Goal: Task Accomplishment & Management: Manage account settings

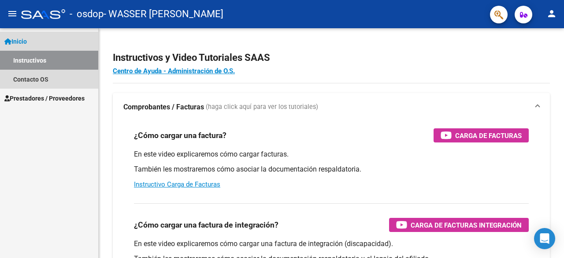
click at [31, 58] on link "Instructivos" at bounding box center [49, 60] width 98 height 19
click at [32, 82] on link "Contacto OS" at bounding box center [49, 79] width 98 height 19
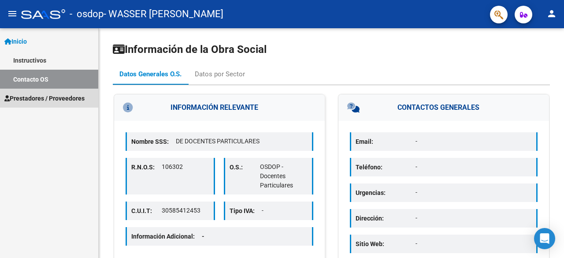
click at [41, 101] on span "Prestadores / Proveedores" at bounding box center [44, 98] width 80 height 10
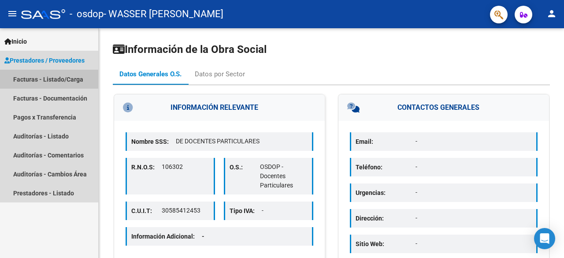
click at [43, 79] on link "Facturas - Listado/Carga" at bounding box center [49, 79] width 98 height 19
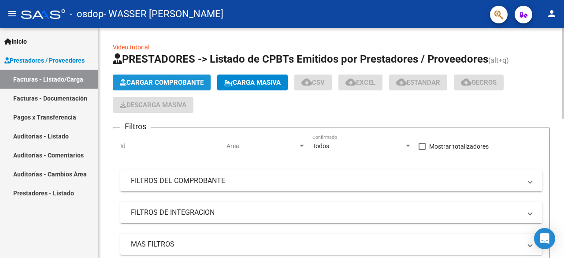
click at [165, 82] on span "Cargar Comprobante" at bounding box center [162, 82] width 84 height 8
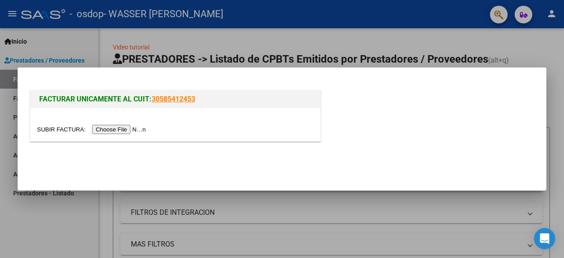
click at [483, 50] on div at bounding box center [282, 129] width 564 height 258
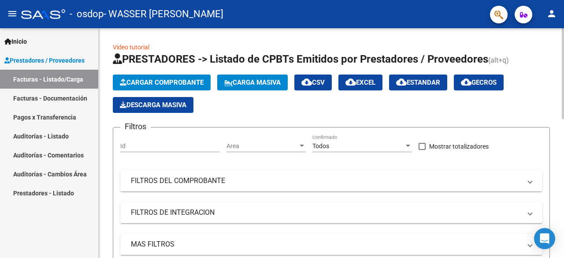
scroll to position [230, 0]
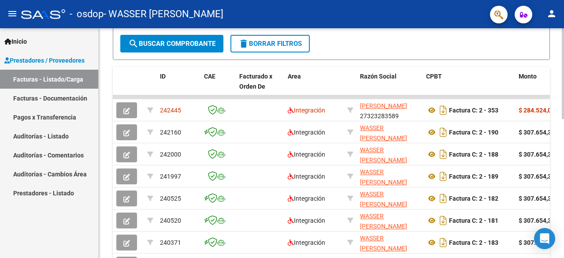
click at [563, 234] on div at bounding box center [563, 143] width 2 height 230
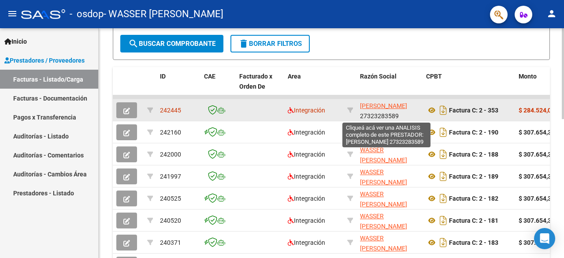
click at [380, 109] on span "[PERSON_NAME]" at bounding box center [383, 105] width 47 height 7
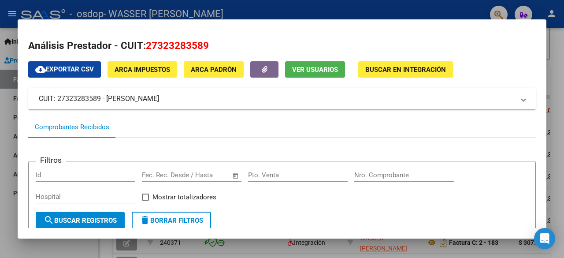
click at [92, 129] on div "Comprobantes Recibidos" at bounding box center [72, 127] width 75 height 10
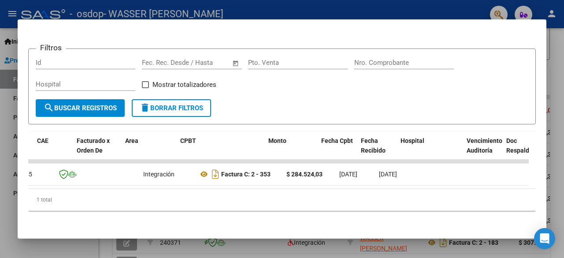
scroll to position [0, 0]
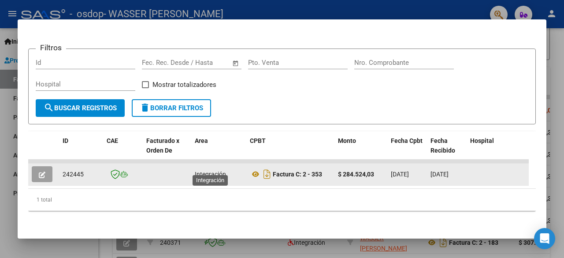
drag, startPoint x: 42, startPoint y: 165, endPoint x: 213, endPoint y: 171, distance: 171.2
click at [213, 171] on span "Integración" at bounding box center [210, 174] width 31 height 7
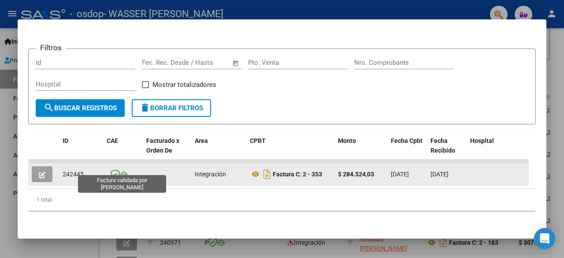
click at [118, 170] on icon at bounding box center [115, 174] width 9 height 10
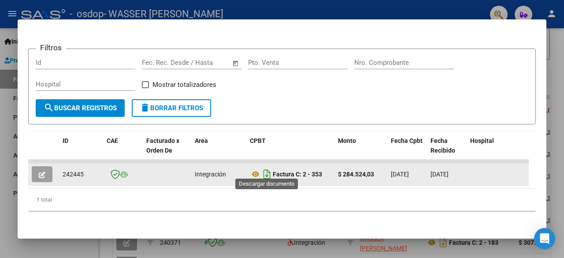
click at [266, 167] on icon "Descargar documento" at bounding box center [266, 174] width 11 height 14
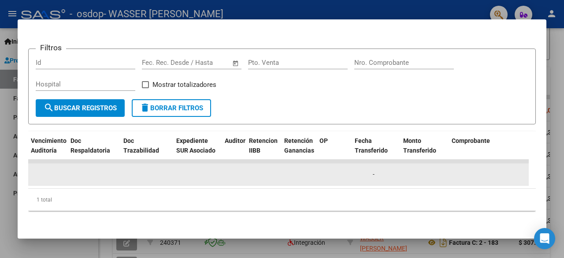
scroll to position [0, 523]
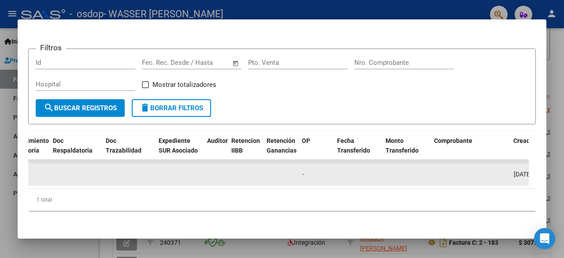
click at [299, 167] on datatable-body-cell "-" at bounding box center [316, 175] width 35 height 22
click at [302, 171] on span "-" at bounding box center [303, 174] width 2 height 7
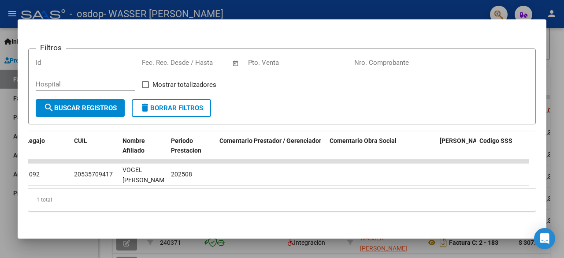
scroll to position [0, 0]
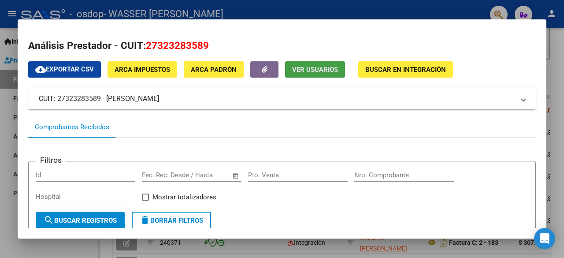
click at [312, 71] on span "Ver Usuarios" at bounding box center [315, 70] width 46 height 8
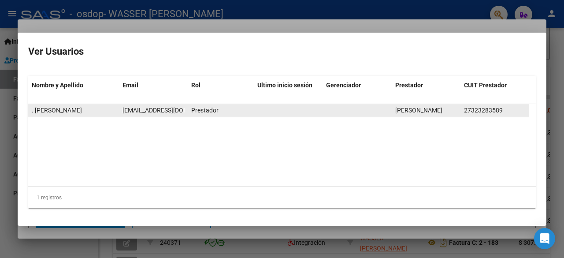
click at [154, 112] on span "friasnatalia930@gmail.com" at bounding box center [172, 110] width 98 height 7
click at [168, 109] on span "friasnatalia930@gmail.com" at bounding box center [172, 110] width 98 height 7
click at [133, 109] on span "friasnatalia930@gmail.com" at bounding box center [172, 110] width 98 height 7
click at [187, 112] on datatable-body-cell "friasnatalia930@gmail.com" at bounding box center [153, 110] width 69 height 13
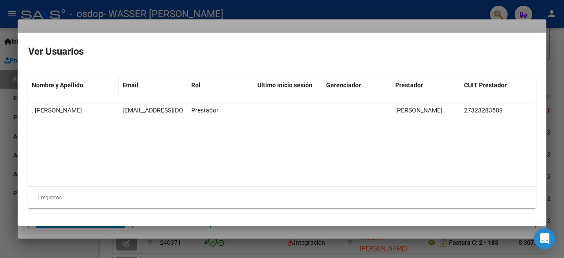
click at [71, 83] on span "Nombre y Apellido" at bounding box center [58, 85] width 52 height 7
click at [85, 85] on span at bounding box center [85, 85] width 5 height 6
click at [135, 86] on span "Email" at bounding box center [131, 85] width 16 height 7
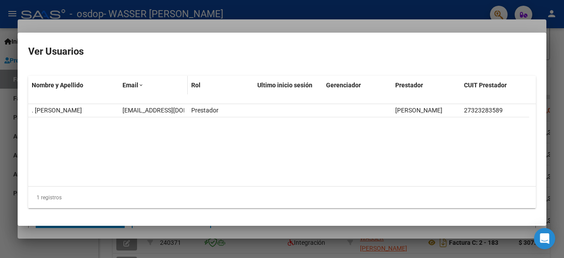
click at [135, 86] on span "Email" at bounding box center [131, 85] width 16 height 7
click at [140, 86] on span at bounding box center [140, 85] width 5 height 6
click at [207, 86] on div "Rol" at bounding box center [220, 85] width 59 height 10
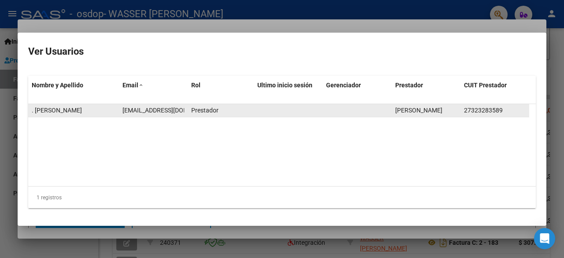
click at [250, 114] on datatable-body-cell "Prestador" at bounding box center [221, 110] width 66 height 13
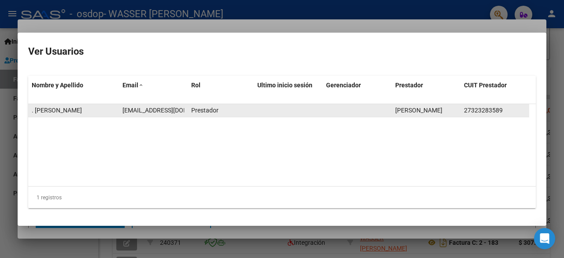
drag, startPoint x: 250, startPoint y: 114, endPoint x: 169, endPoint y: 112, distance: 81.6
click at [169, 112] on div ". MELGAREJO LUISA ANALIA friasnatalia930@gmail.com Prestador MELGAREJO LUISA AN…" at bounding box center [278, 110] width 501 height 13
click at [169, 112] on span "friasnatalia930@gmail.com" at bounding box center [172, 110] width 98 height 7
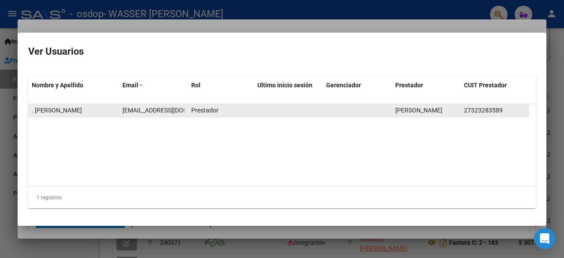
click at [220, 110] on div "Prestador" at bounding box center [220, 110] width 59 height 10
click at [513, 110] on div "27323283589" at bounding box center [495, 110] width 62 height 10
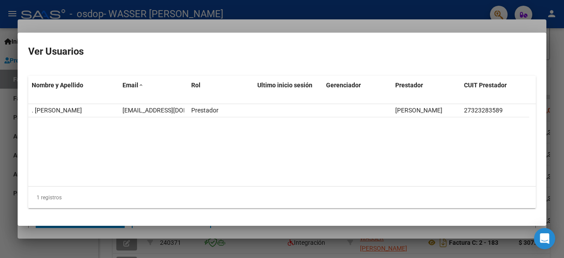
click at [190, 153] on datatable-body ". MELGAREJO LUISA ANALIA friasnatalia930@gmail.com Prestador MELGAREJO LUISA AN…" at bounding box center [282, 145] width 508 height 82
click at [47, 198] on div "1 registros" at bounding box center [282, 198] width 508 height 22
click at [65, 50] on h2 "Ver Usuarios" at bounding box center [282, 51] width 508 height 17
click at [380, 36] on mat-dialog-container "Ver Usuarios Nombre y Apellido Email Rol Ultimo inicio sesión Gerenciador Prest…" at bounding box center [282, 129] width 529 height 193
click at [564, 87] on div at bounding box center [282, 129] width 564 height 258
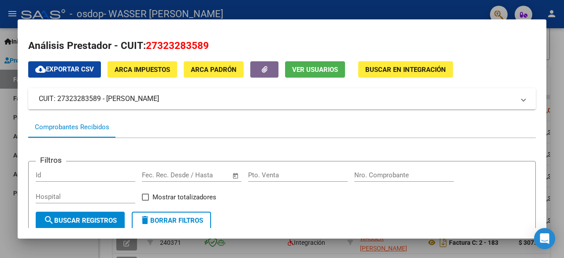
click at [564, 87] on div at bounding box center [282, 129] width 564 height 258
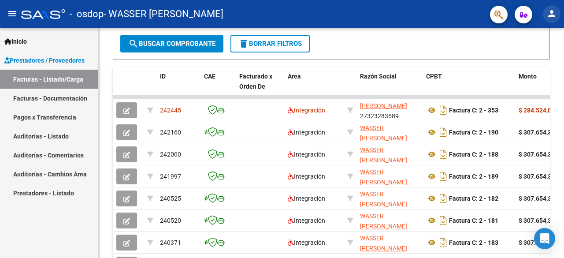
click at [553, 16] on mat-icon "person" at bounding box center [552, 13] width 11 height 11
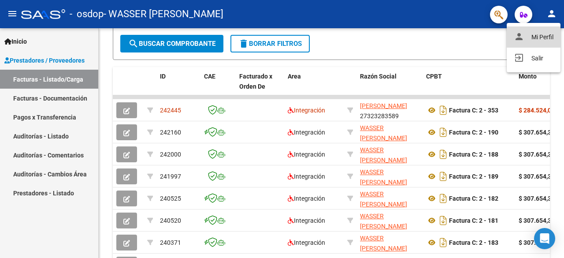
click at [541, 32] on button "person Mi Perfil" at bounding box center [534, 36] width 54 height 21
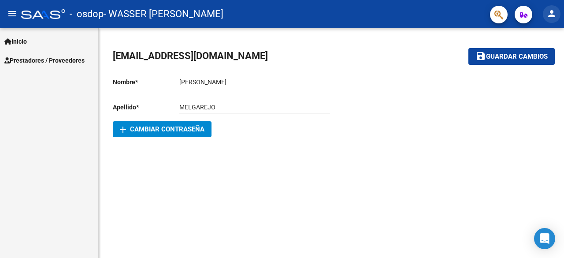
click at [552, 6] on button "person" at bounding box center [552, 14] width 18 height 18
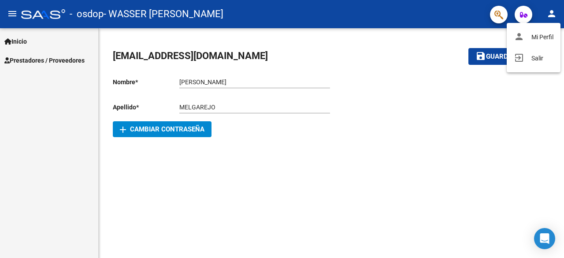
click at [389, 16] on div at bounding box center [282, 129] width 564 height 258
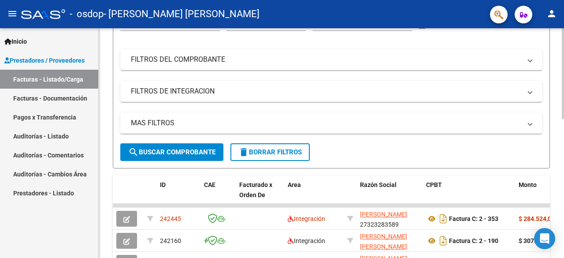
scroll to position [351, 0]
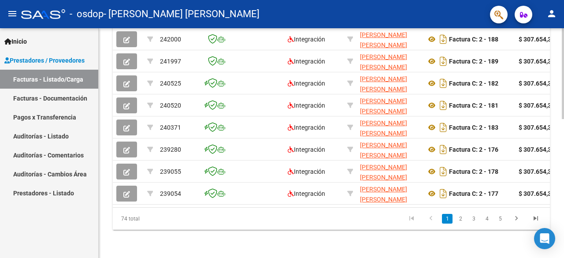
click at [564, 201] on div at bounding box center [563, 143] width 2 height 230
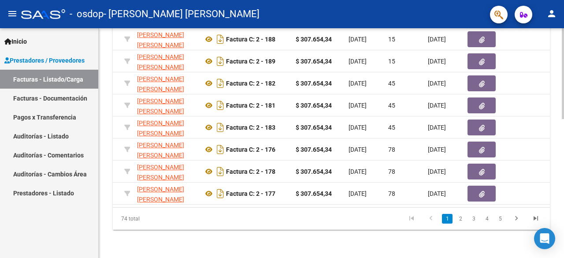
scroll to position [121, 0]
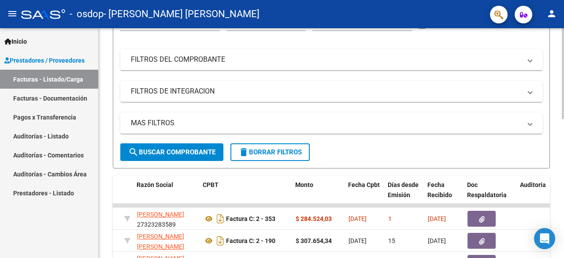
click at [564, 43] on div at bounding box center [563, 143] width 2 height 230
click at [551, 10] on mat-icon "person" at bounding box center [552, 13] width 11 height 11
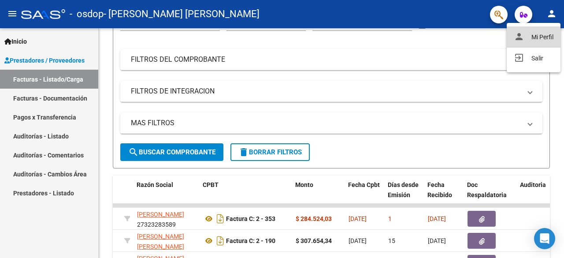
click at [534, 34] on button "person Mi Perfil" at bounding box center [534, 36] width 54 height 21
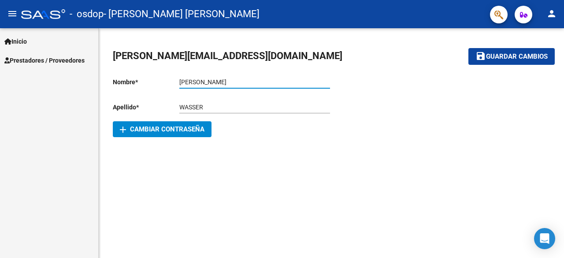
click at [224, 78] on input "[PERSON_NAME]" at bounding box center [254, 81] width 151 height 7
type input "C"
type input "[PERSON_NAME]"
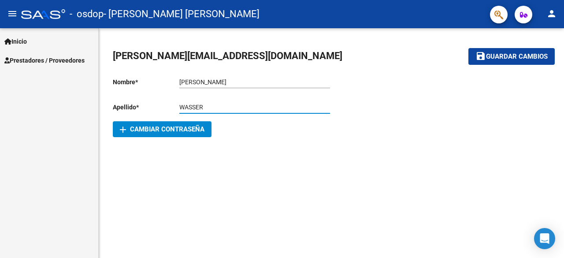
click at [210, 110] on input "WASSER" at bounding box center [254, 107] width 151 height 7
type input "W"
type input "[PERSON_NAME]"
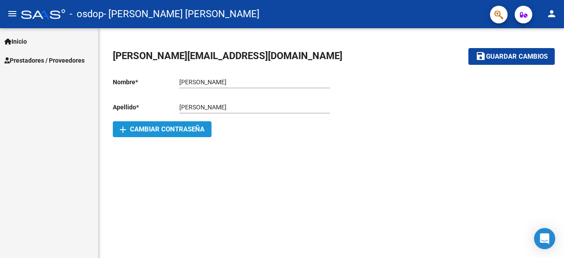
click at [193, 129] on span "add Cambiar Contraseña" at bounding box center [162, 129] width 85 height 8
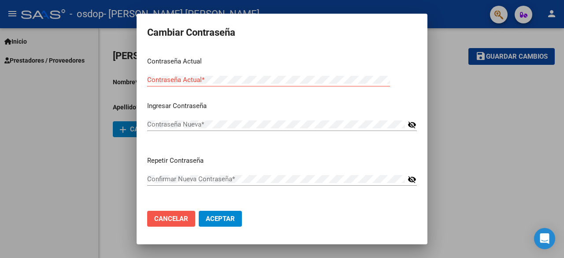
click at [175, 221] on span "Cancelar" at bounding box center [171, 219] width 34 height 8
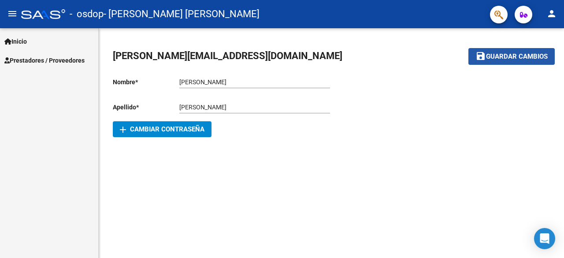
click at [492, 55] on span "Guardar cambios" at bounding box center [517, 57] width 62 height 8
click at [10, 14] on mat-icon "menu" at bounding box center [12, 13] width 11 height 11
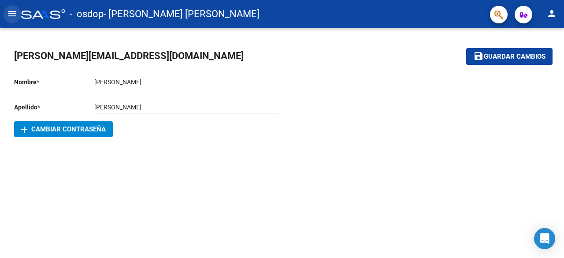
click at [10, 14] on mat-icon "menu" at bounding box center [12, 13] width 11 height 11
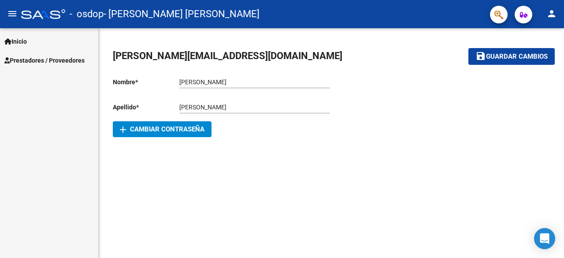
click at [35, 63] on span "Prestadores / Proveedores" at bounding box center [44, 61] width 80 height 10
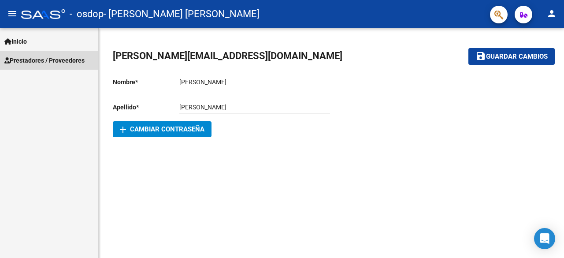
click at [35, 63] on span "Prestadores / Proveedores" at bounding box center [44, 61] width 80 height 10
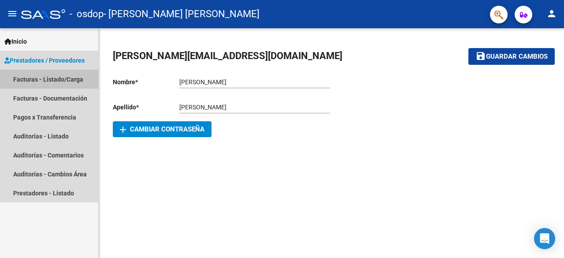
click at [43, 81] on link "Facturas - Listado/Carga" at bounding box center [49, 79] width 98 height 19
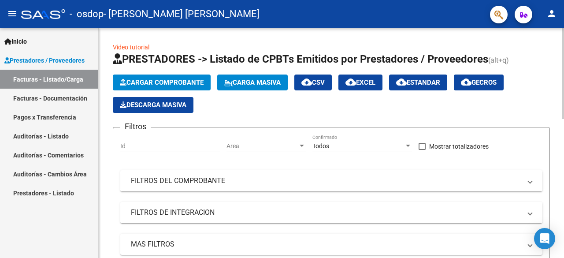
scroll to position [230, 0]
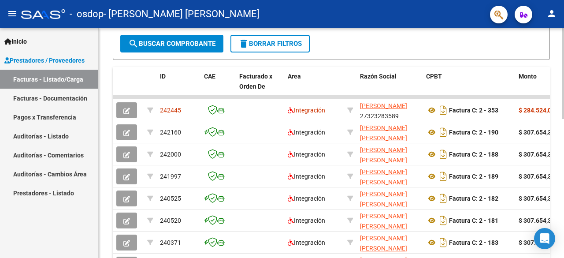
click at [564, 227] on div at bounding box center [563, 143] width 2 height 230
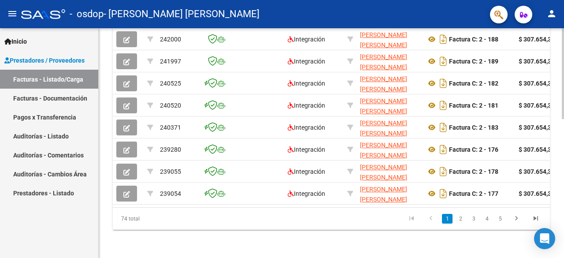
click at [564, 245] on div at bounding box center [563, 143] width 2 height 230
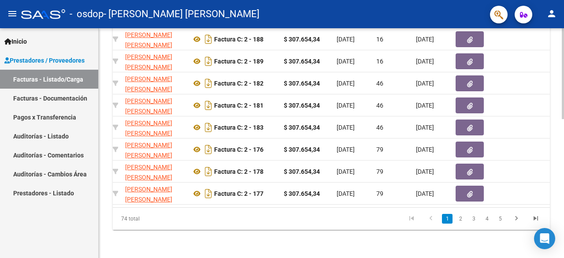
scroll to position [121, 0]
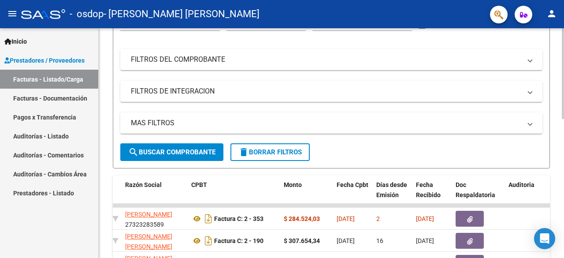
click at [564, 60] on div at bounding box center [563, 143] width 2 height 230
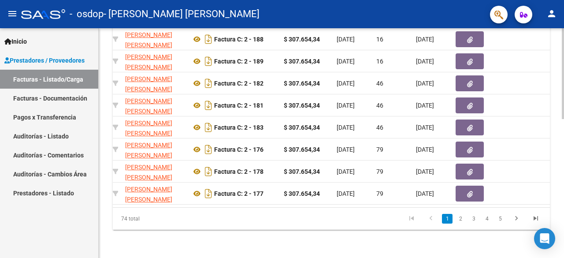
click at [564, 254] on div at bounding box center [563, 143] width 2 height 230
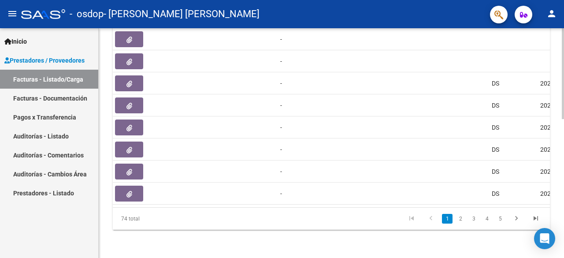
scroll to position [121, 0]
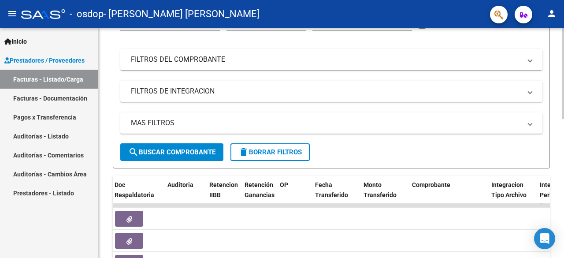
click at [564, 49] on div at bounding box center [563, 143] width 2 height 230
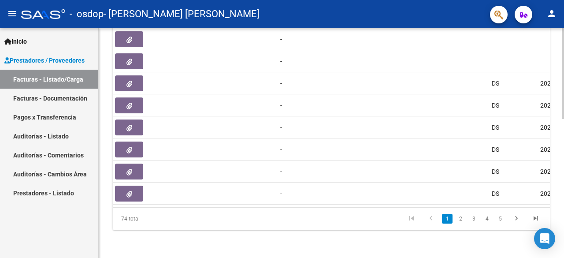
click at [564, 209] on div at bounding box center [563, 143] width 2 height 230
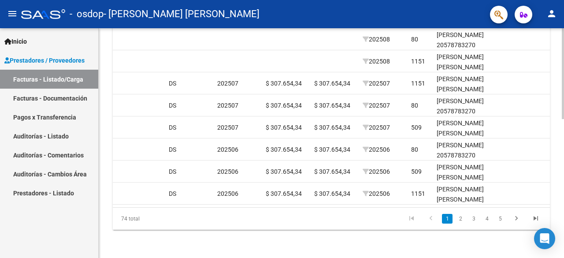
scroll to position [121, 0]
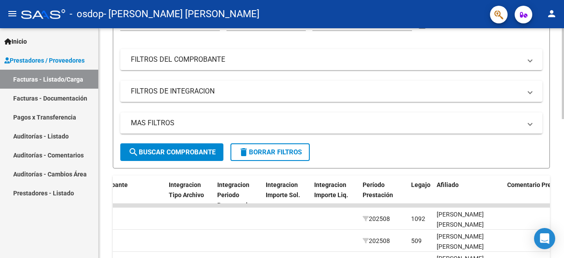
click at [564, 99] on div at bounding box center [563, 143] width 2 height 230
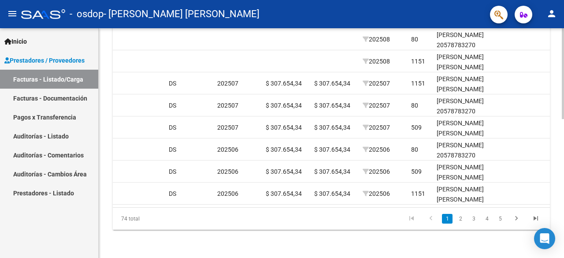
click at [563, 171] on div at bounding box center [563, 143] width 2 height 230
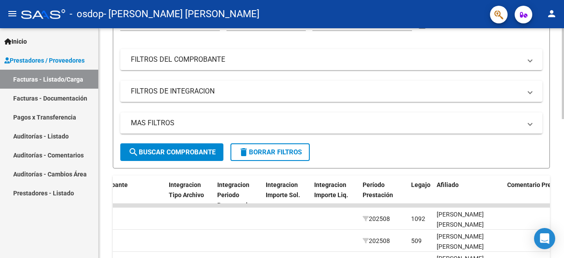
click at [563, 106] on div at bounding box center [563, 143] width 2 height 230
click at [563, 106] on div at bounding box center [563, 122] width 2 height 91
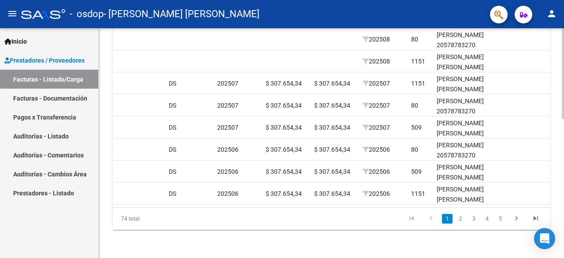
click at [563, 180] on div at bounding box center [563, 143] width 2 height 230
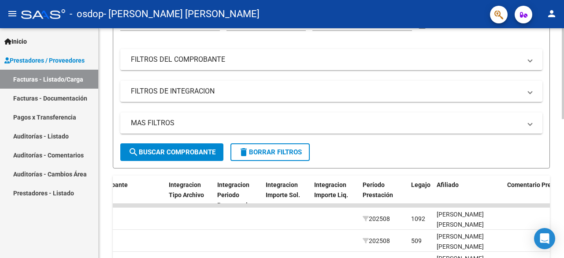
click at [564, 137] on div at bounding box center [563, 143] width 2 height 230
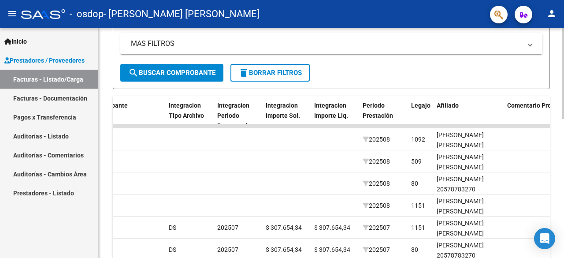
scroll to position [214, 0]
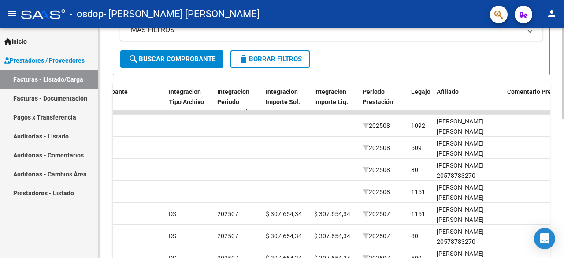
click at [564, 192] on div at bounding box center [563, 160] width 2 height 91
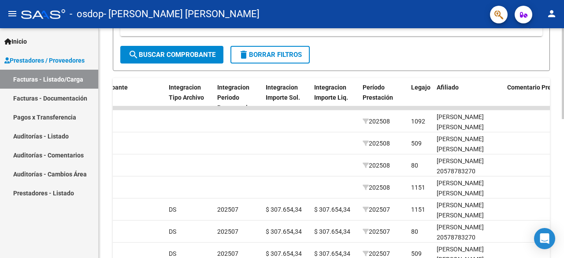
scroll to position [220, 0]
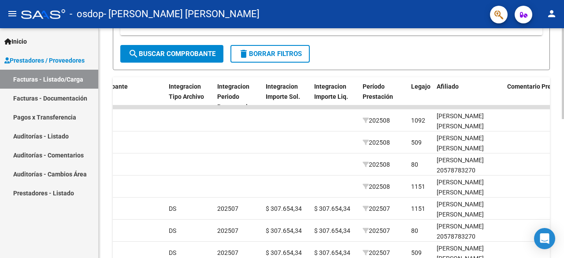
click at [564, 185] on div at bounding box center [563, 162] width 2 height 91
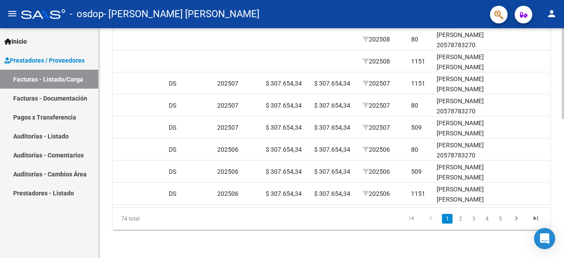
click at [564, 238] on div at bounding box center [563, 143] width 2 height 230
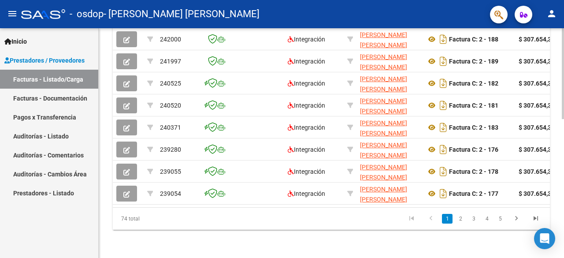
scroll to position [121, 0]
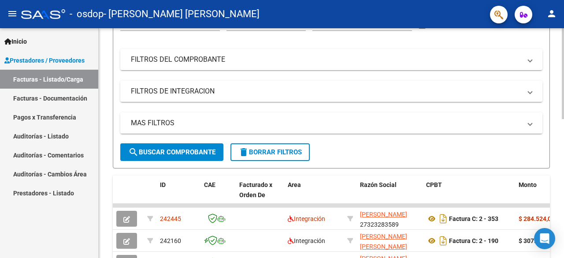
click at [564, 110] on div at bounding box center [563, 143] width 2 height 230
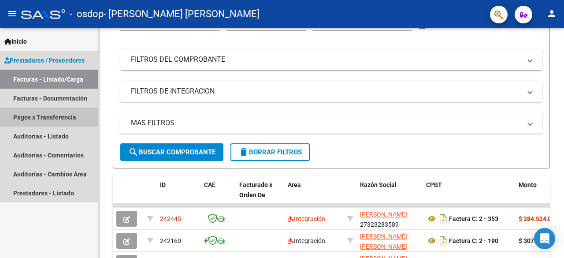
click at [31, 121] on link "Pagos x Transferencia" at bounding box center [49, 117] width 98 height 19
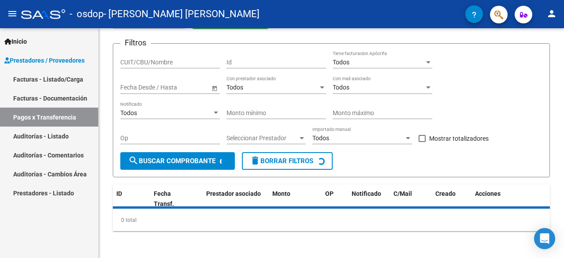
scroll to position [72, 0]
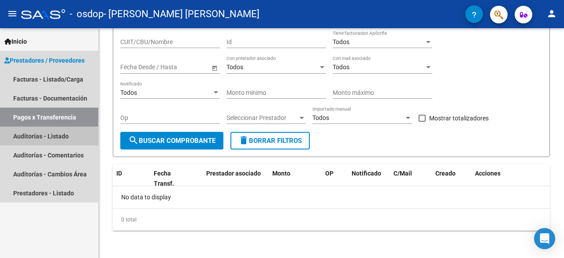
click at [45, 139] on link "Auditorías - Listado" at bounding box center [49, 136] width 98 height 19
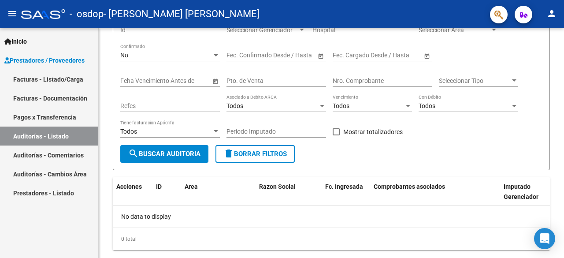
scroll to position [103, 0]
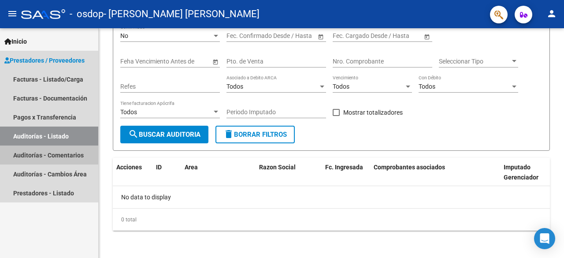
click at [45, 151] on link "Auditorías - Comentarios" at bounding box center [49, 155] width 98 height 19
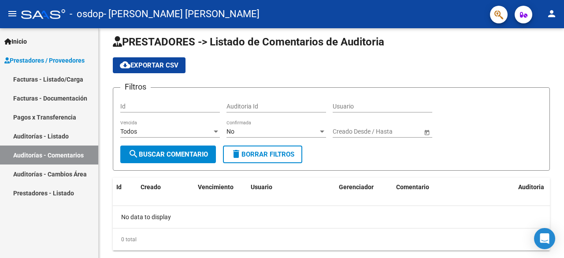
scroll to position [27, 0]
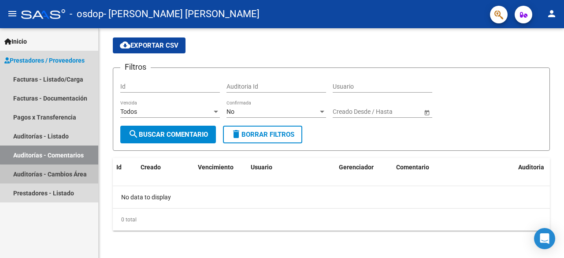
click at [55, 175] on link "Auditorías - Cambios Área" at bounding box center [49, 173] width 98 height 19
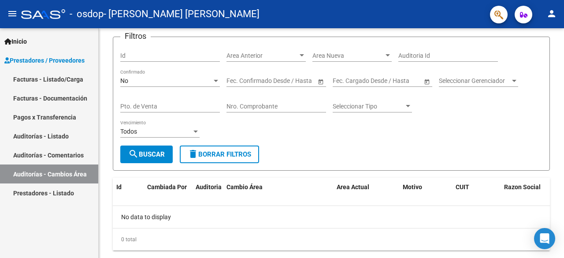
scroll to position [62, 0]
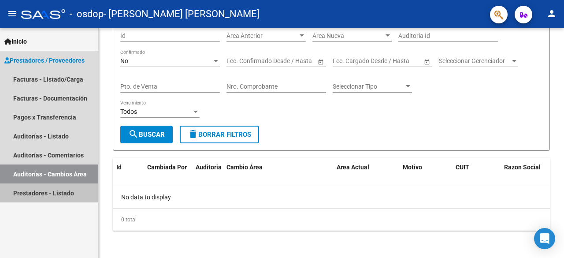
click at [63, 194] on link "Prestadores - Listado" at bounding box center [49, 192] width 98 height 19
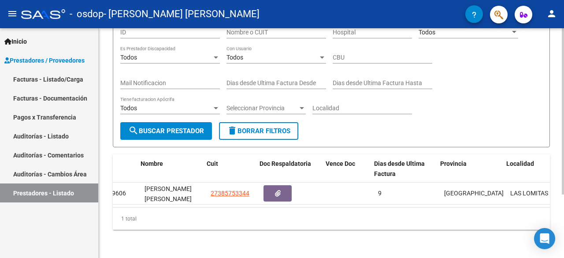
scroll to position [0, 18]
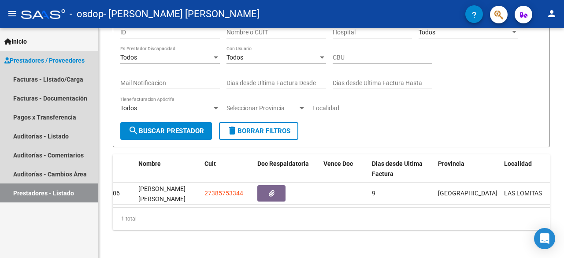
click at [52, 63] on span "Prestadores / Proveedores" at bounding box center [44, 61] width 80 height 10
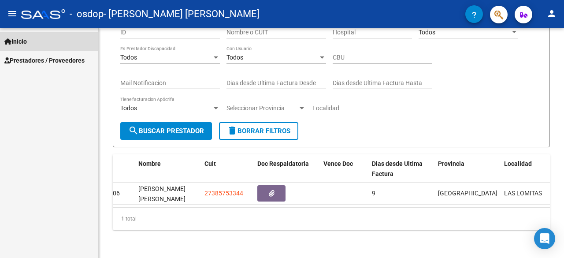
click at [22, 42] on span "Inicio" at bounding box center [15, 42] width 22 height 10
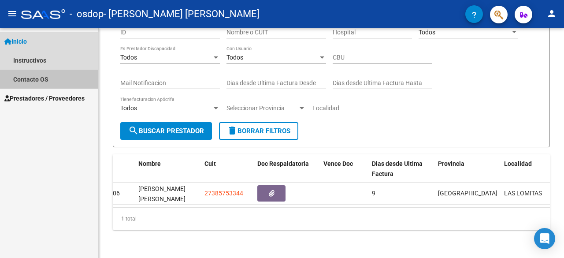
click at [33, 84] on link "Contacto OS" at bounding box center [49, 79] width 98 height 19
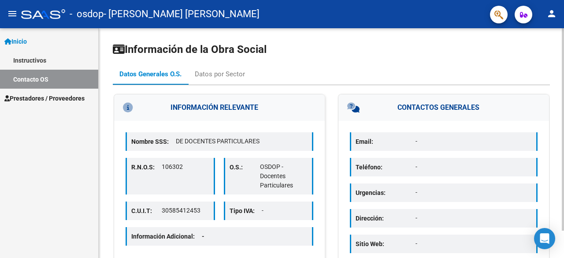
scroll to position [31, 0]
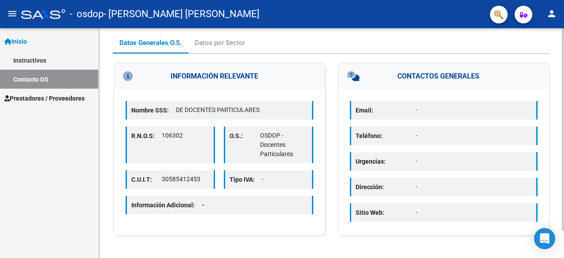
click at [564, 245] on div at bounding box center [563, 143] width 2 height 230
click at [564, 245] on div at bounding box center [563, 157] width 2 height 202
click at [222, 42] on div "Datos por Sector" at bounding box center [220, 43] width 50 height 10
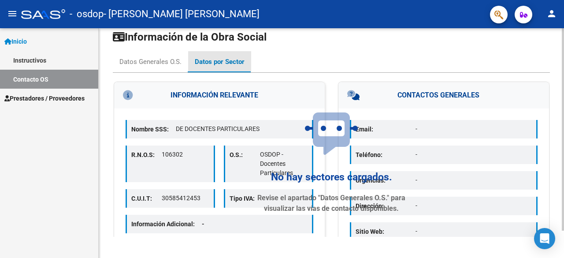
scroll to position [0, 0]
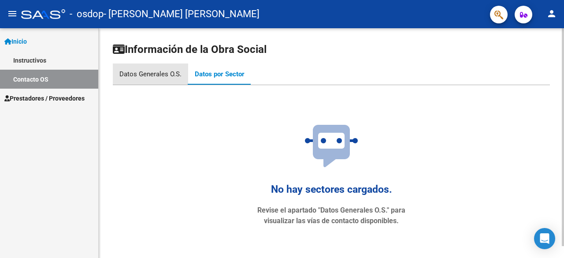
click at [153, 77] on div "Datos Generales O.S." at bounding box center [150, 74] width 62 height 10
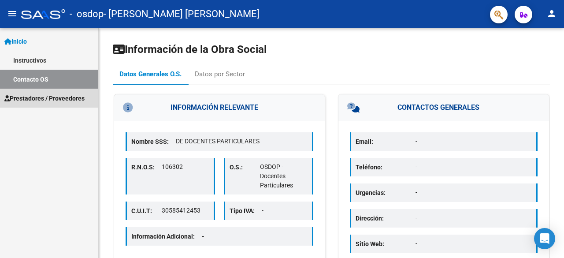
click at [71, 100] on span "Prestadores / Proveedores" at bounding box center [44, 98] width 80 height 10
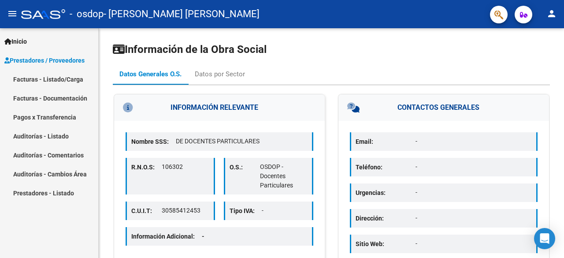
click at [63, 59] on span "Prestadores / Proveedores" at bounding box center [44, 61] width 80 height 10
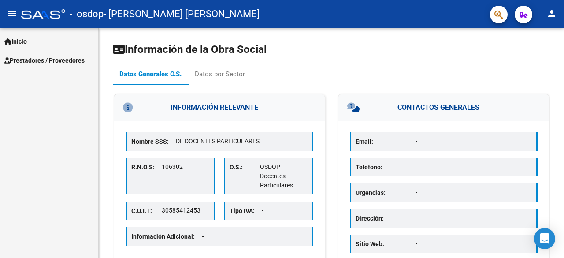
click at [63, 59] on span "Prestadores / Proveedores" at bounding box center [44, 61] width 80 height 10
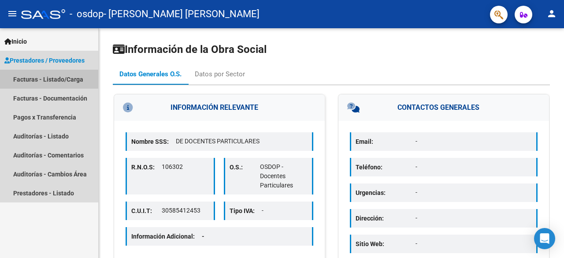
click at [60, 76] on link "Facturas - Listado/Carga" at bounding box center [49, 79] width 98 height 19
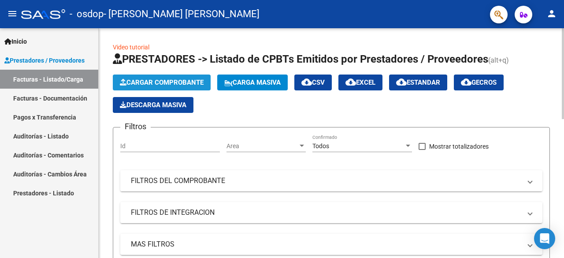
click at [166, 80] on span "Cargar Comprobante" at bounding box center [162, 82] width 84 height 8
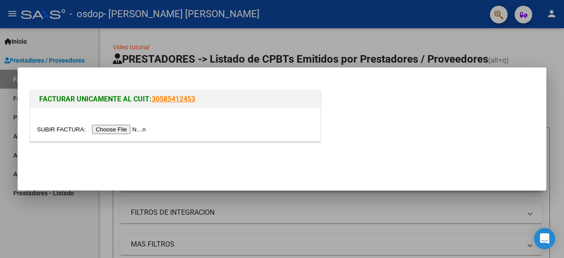
click at [522, 138] on div "FACTURAR UNICAMENTE AL CUIT: 30585412453" at bounding box center [282, 117] width 508 height 58
click at [533, 41] on div at bounding box center [282, 129] width 564 height 258
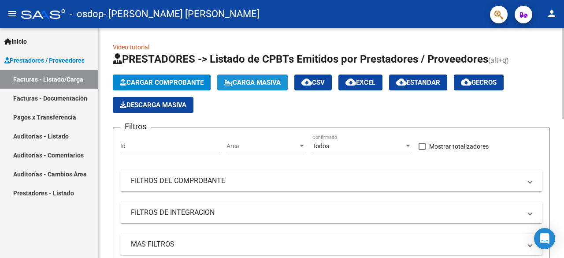
click at [263, 86] on button "Carga Masiva" at bounding box center [252, 83] width 71 height 16
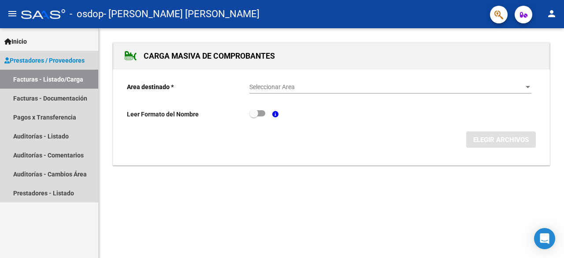
click at [76, 79] on link "Facturas - Listado/Carga" at bounding box center [49, 79] width 98 height 19
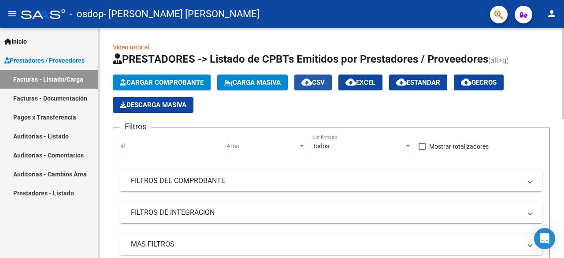
click at [323, 81] on span "cloud_download CSV" at bounding box center [313, 82] width 23 height 8
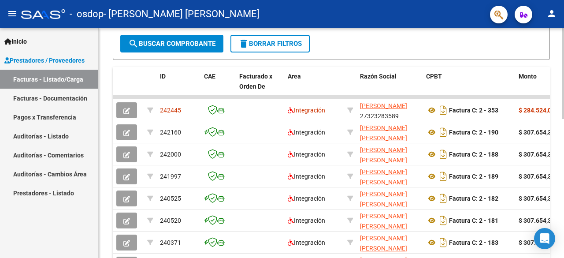
click at [564, 151] on div at bounding box center [563, 143] width 2 height 230
